Goal: Find specific page/section: Find specific page/section

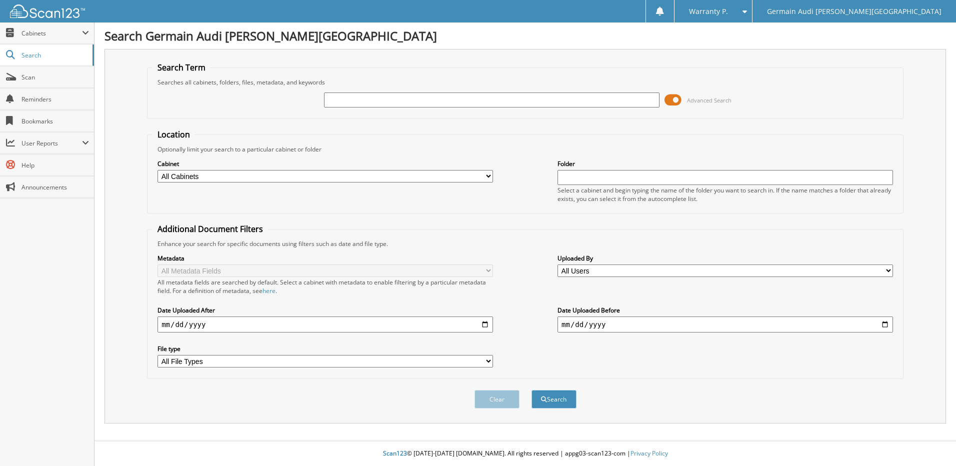
click at [672, 102] on span at bounding box center [673, 100] width 17 height 15
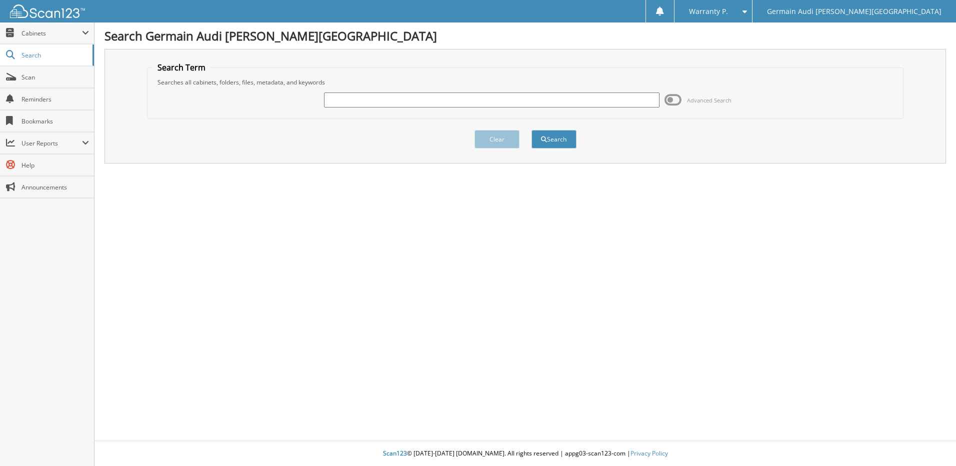
click at [347, 100] on input "text" at bounding box center [492, 100] width 336 height 15
type input "46947"
click at [532, 130] on button "Search" at bounding box center [554, 139] width 45 height 19
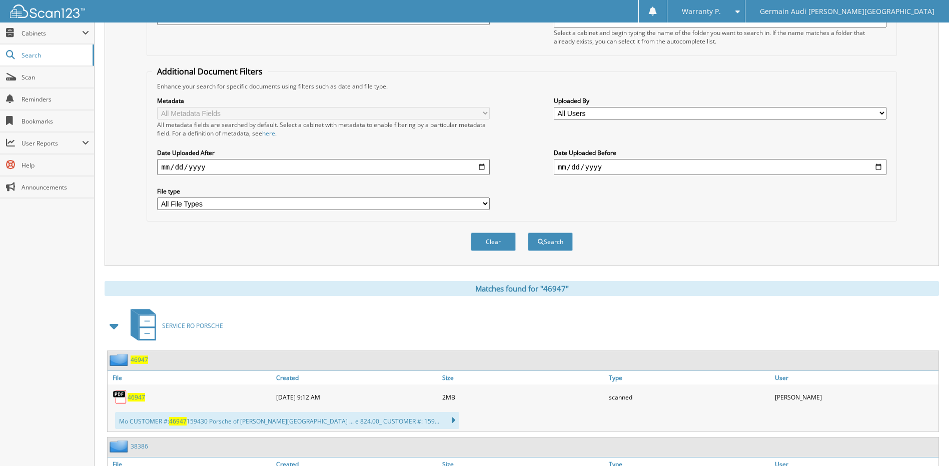
scroll to position [200, 0]
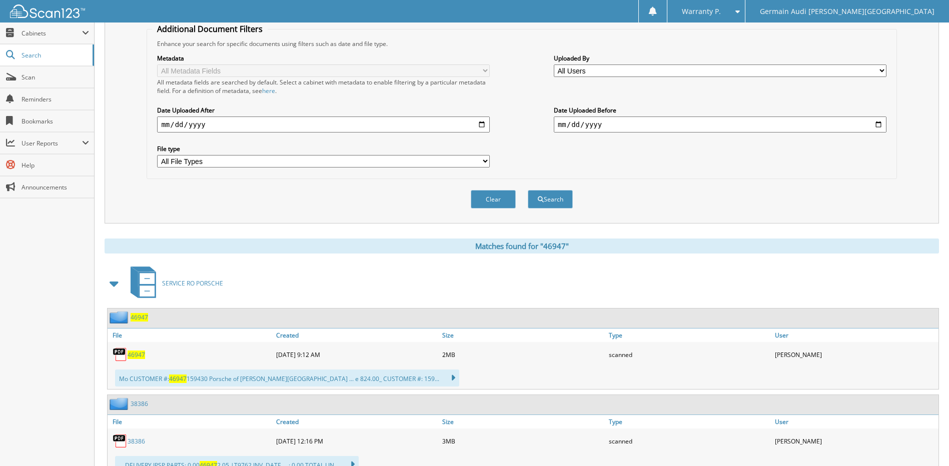
click at [133, 355] on span "46947" at bounding box center [137, 355] width 18 height 9
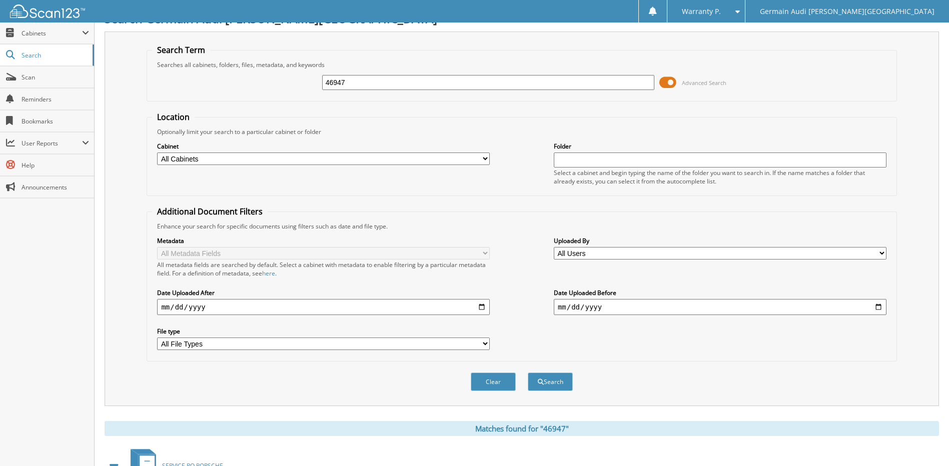
scroll to position [0, 0]
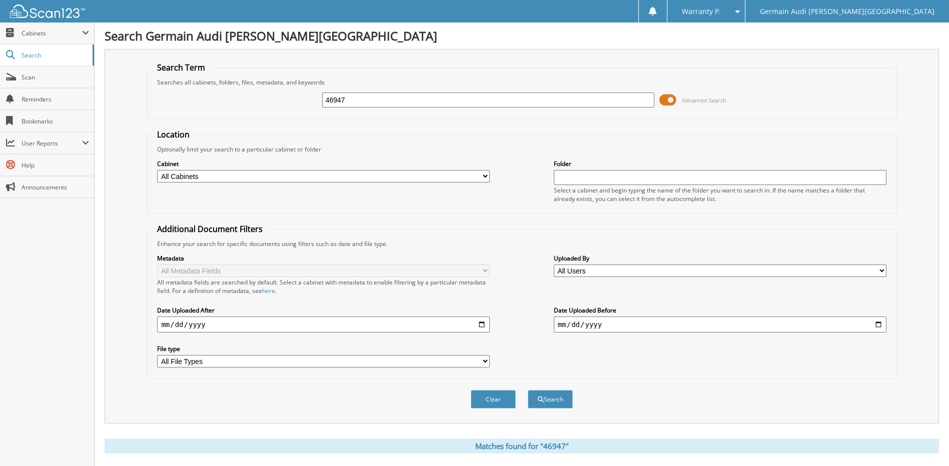
click at [351, 101] on input "46947" at bounding box center [488, 100] width 333 height 15
click at [351, 100] on input "46947" at bounding box center [488, 100] width 333 height 15
click at [351, 101] on input "46947" at bounding box center [488, 100] width 333 height 15
type input "46975"
click at [528, 390] on button "Search" at bounding box center [550, 399] width 45 height 19
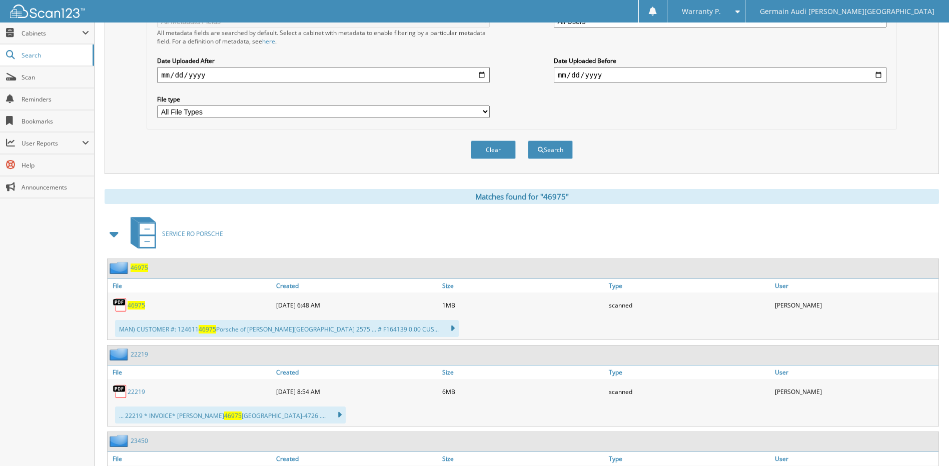
scroll to position [250, 0]
click at [140, 305] on span "46975" at bounding box center [137, 305] width 18 height 9
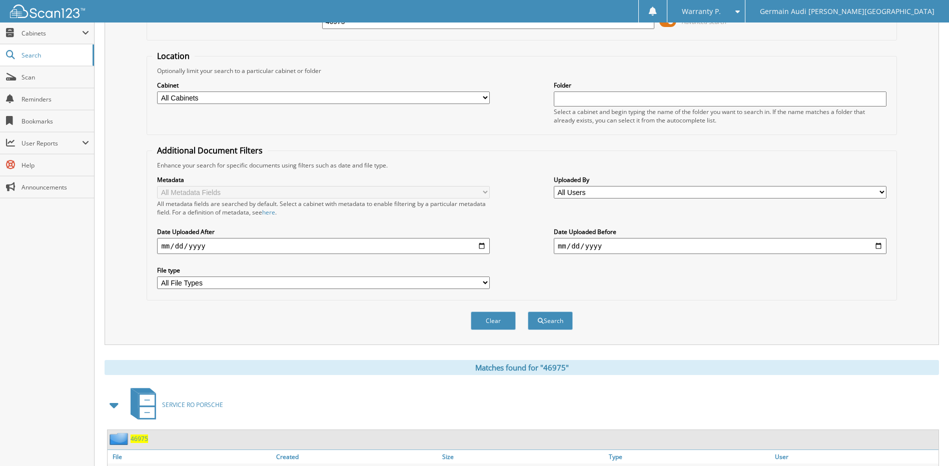
scroll to position [50, 0]
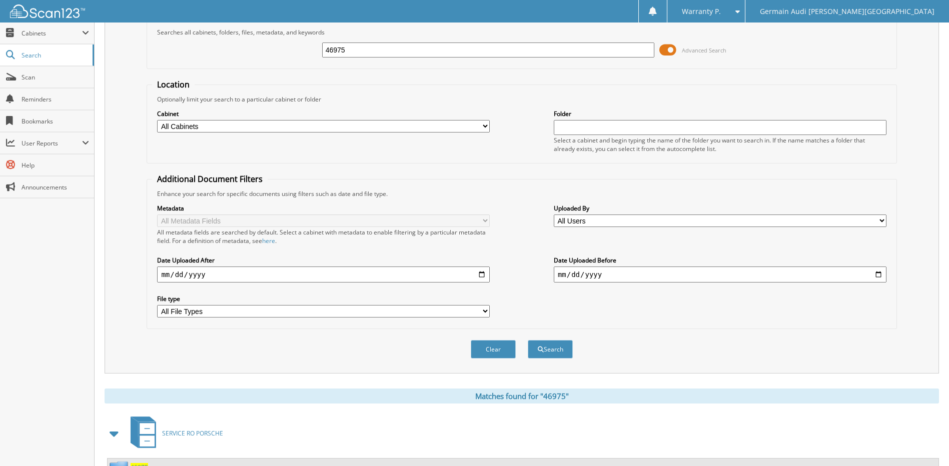
click at [359, 52] on input "46975" at bounding box center [488, 50] width 333 height 15
type input "46984"
click at [528, 340] on button "Search" at bounding box center [550, 349] width 45 height 19
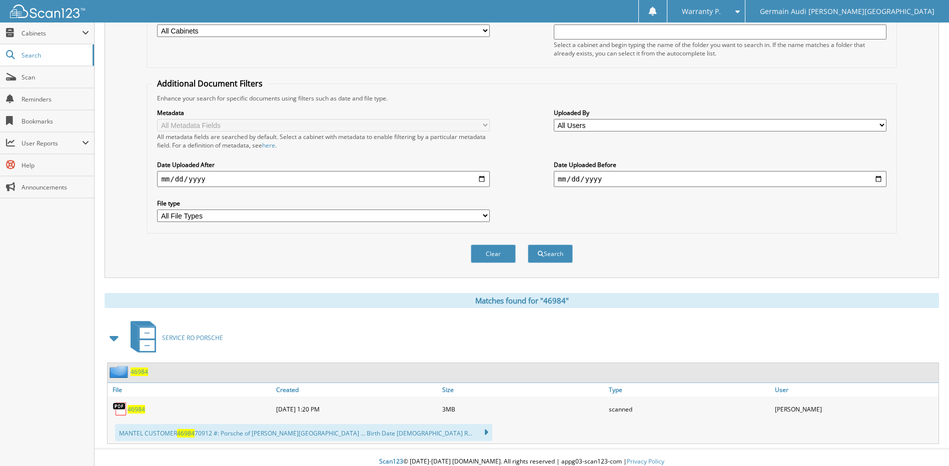
scroll to position [154, 0]
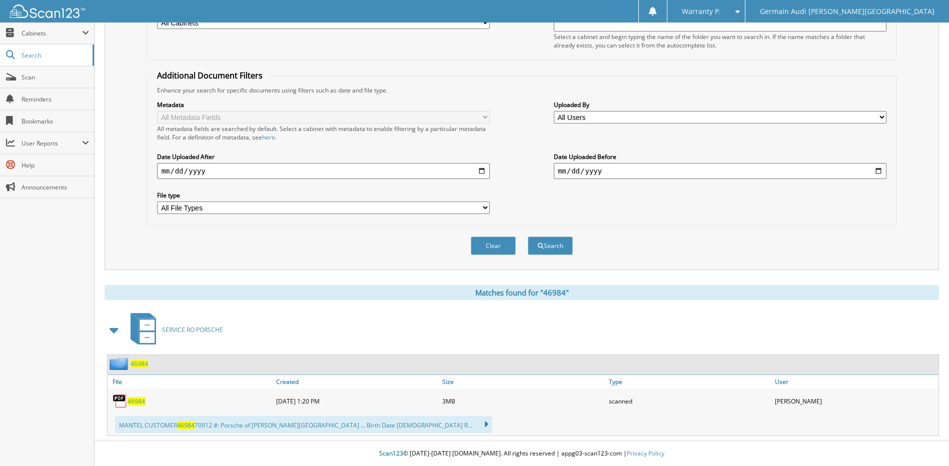
click at [141, 402] on span "46984" at bounding box center [137, 401] width 18 height 9
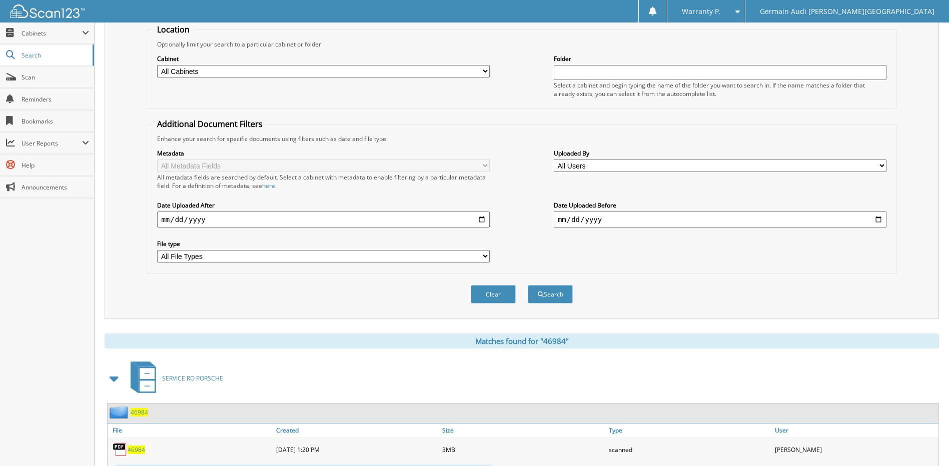
scroll to position [0, 0]
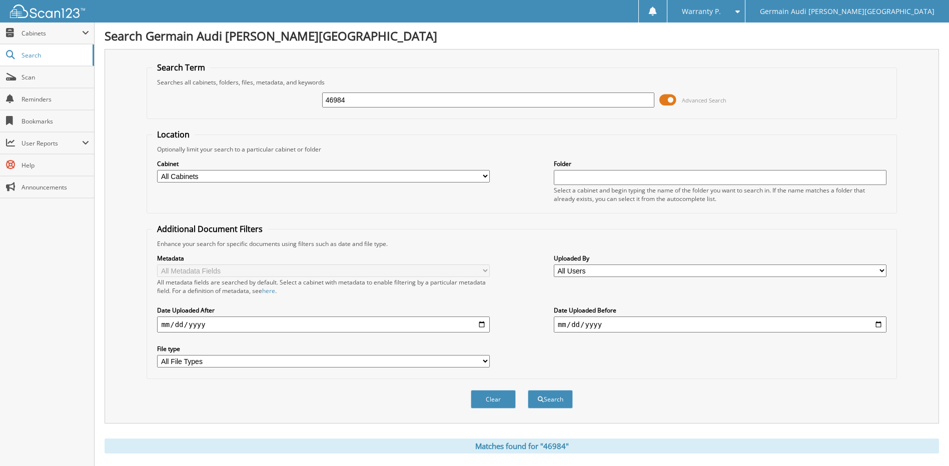
click at [369, 106] on input "46984" at bounding box center [488, 100] width 333 height 15
click at [369, 104] on input "46984" at bounding box center [488, 100] width 333 height 15
click at [369, 94] on input "46984" at bounding box center [488, 100] width 333 height 15
type input "46936"
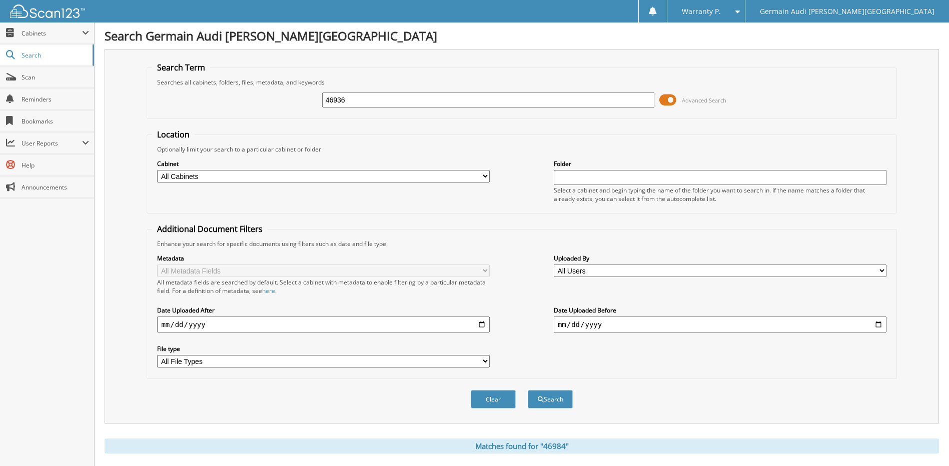
click at [528, 390] on button "Search" at bounding box center [550, 399] width 45 height 19
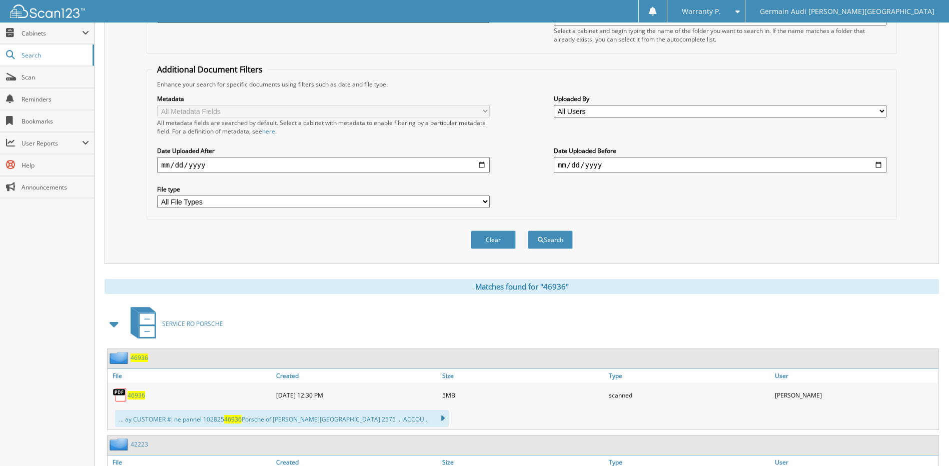
scroll to position [200, 0]
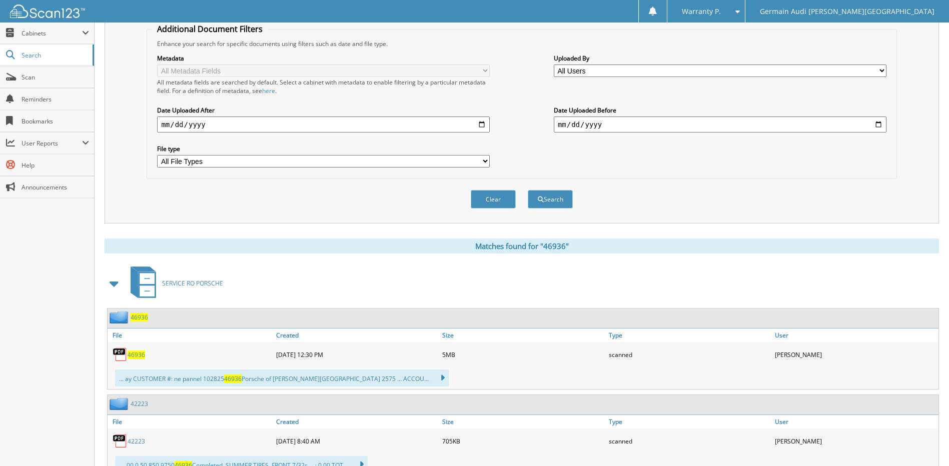
click at [140, 355] on span "46936" at bounding box center [137, 355] width 18 height 9
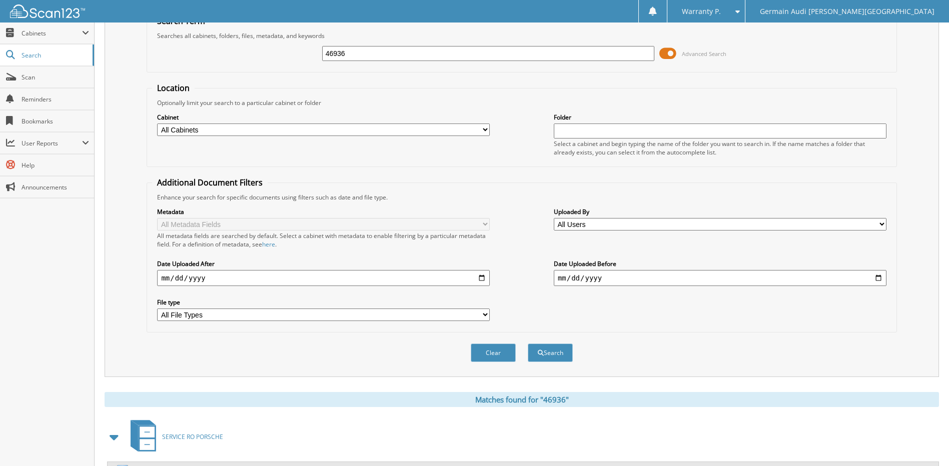
scroll to position [0, 0]
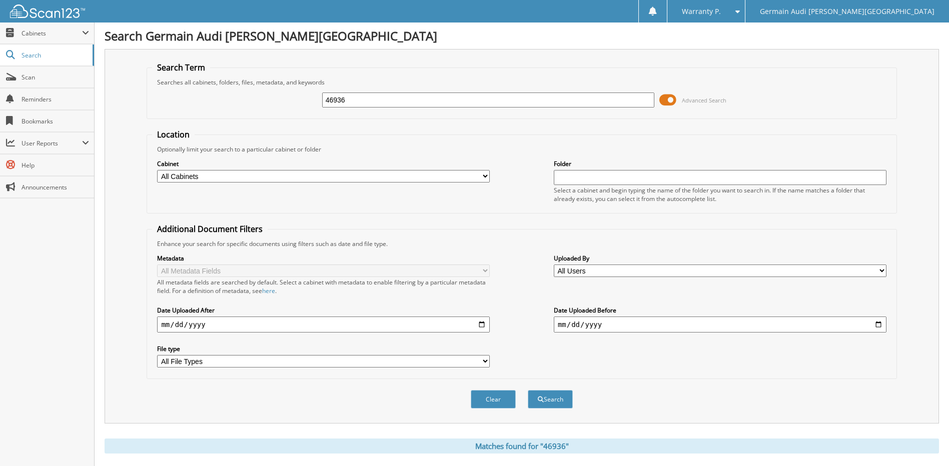
click at [665, 99] on span at bounding box center [667, 100] width 17 height 15
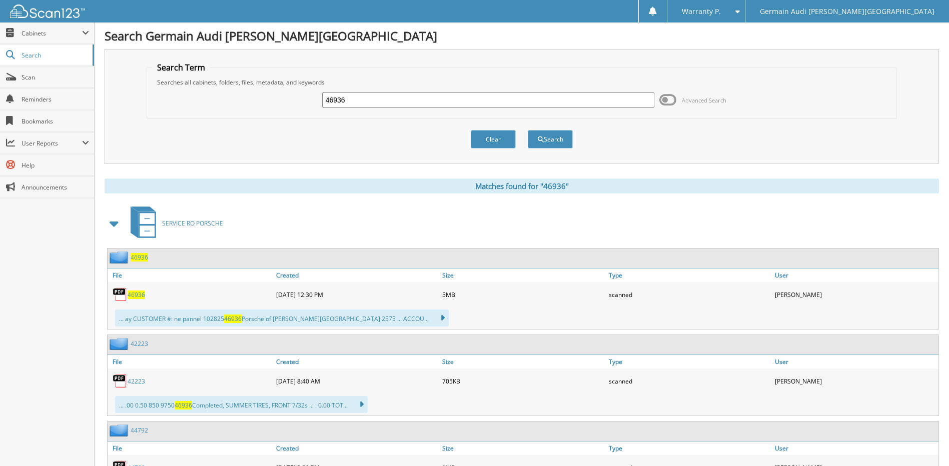
click at [360, 104] on input "46936" at bounding box center [488, 100] width 333 height 15
click at [360, 102] on input "46936" at bounding box center [488, 100] width 333 height 15
type input "46982"
click at [528, 130] on button "Search" at bounding box center [550, 139] width 45 height 19
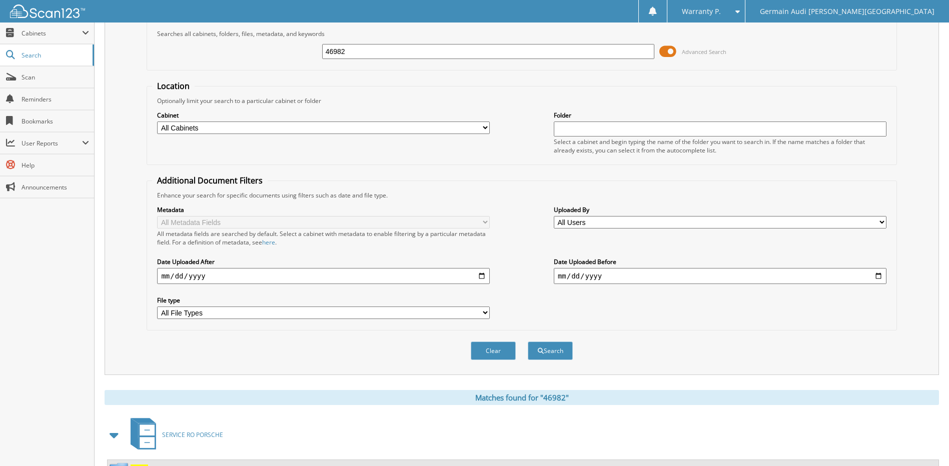
scroll to position [150, 0]
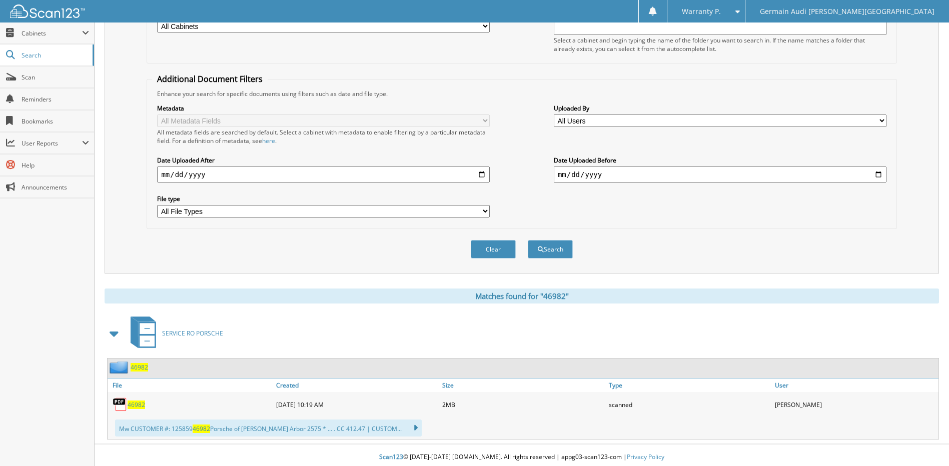
click at [140, 403] on span "46982" at bounding box center [137, 405] width 18 height 9
click at [363, 244] on div "Clear Search" at bounding box center [522, 249] width 750 height 41
